Goal: Register for event/course

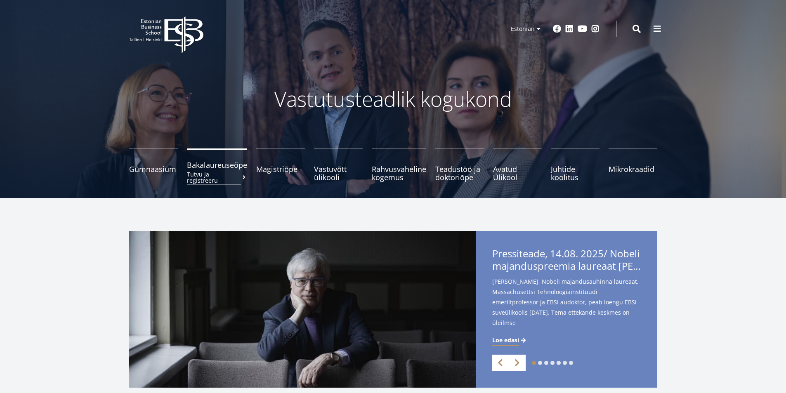
click at [219, 174] on small "Tutvu ja registreeru" at bounding box center [217, 177] width 60 height 12
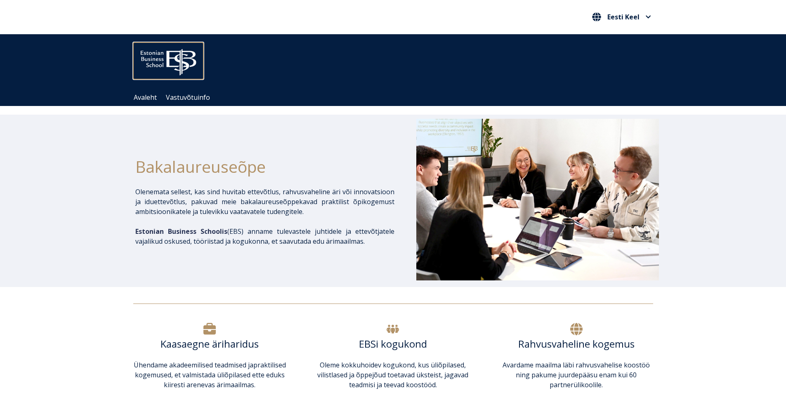
click at [159, 63] on img at bounding box center [168, 59] width 70 height 35
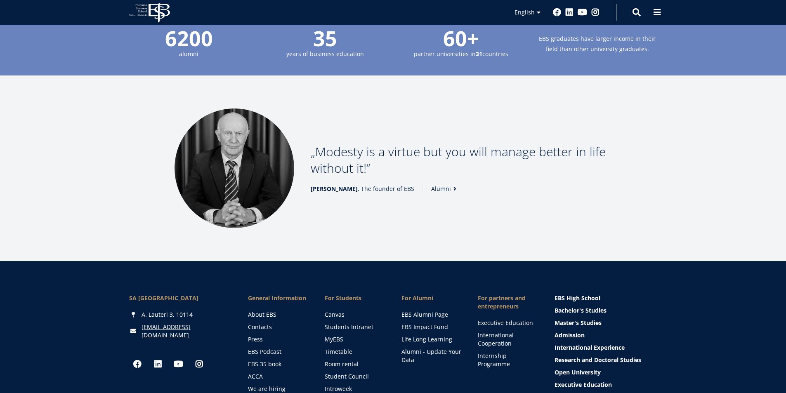
scroll to position [1071, 0]
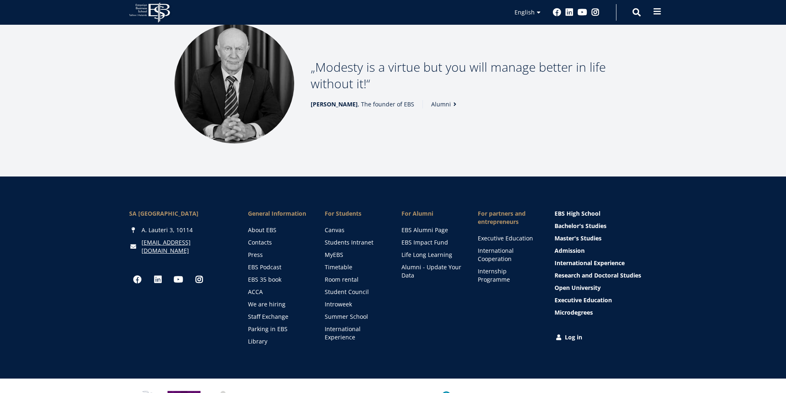
click at [657, 15] on span at bounding box center [657, 11] width 8 height 8
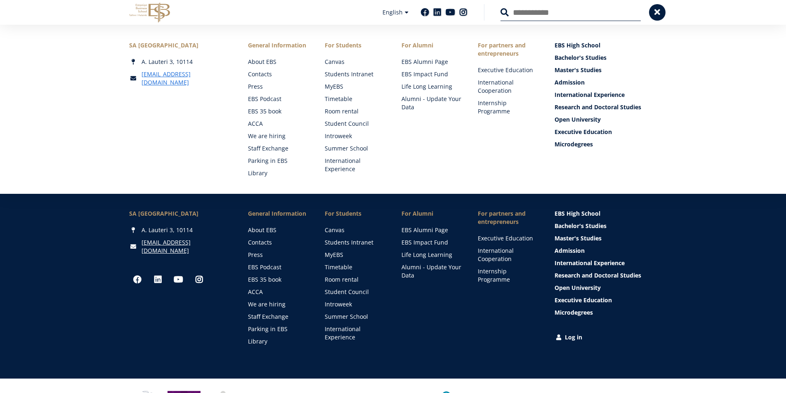
click at [527, 8] on input "Search" at bounding box center [570, 12] width 140 height 17
type input "***"
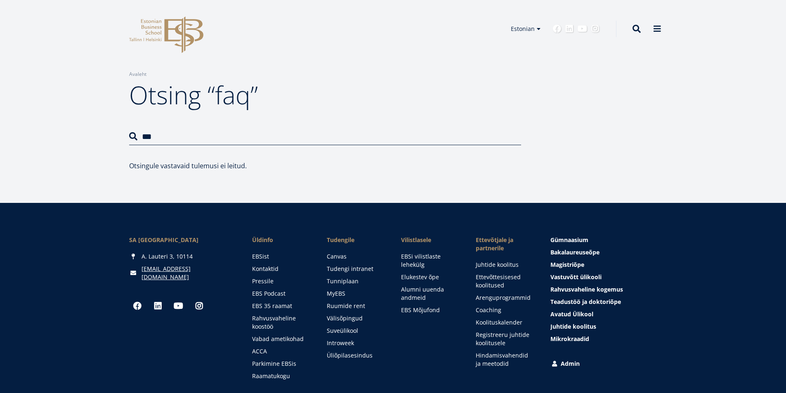
click at [187, 36] on icon at bounding box center [183, 34] width 39 height 37
